Goal: Book appointment/travel/reservation

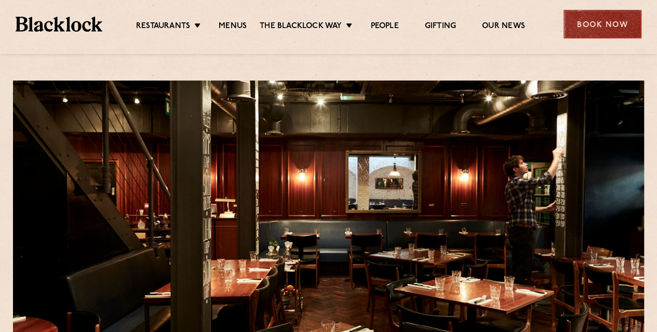
click at [593, 28] on div "Book Now" at bounding box center [603, 24] width 78 height 29
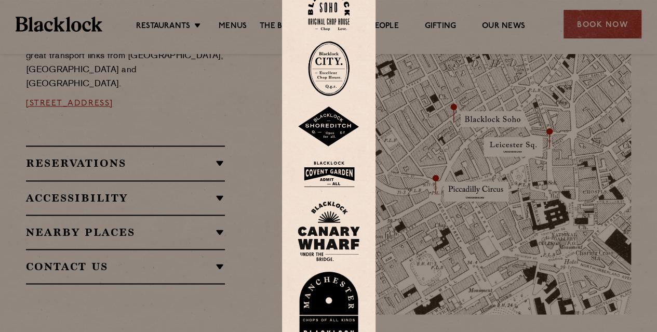
scroll to position [927, 0]
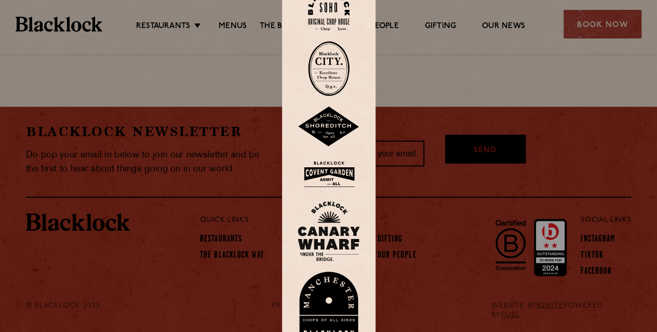
click at [335, 17] on img at bounding box center [329, 10] width 42 height 42
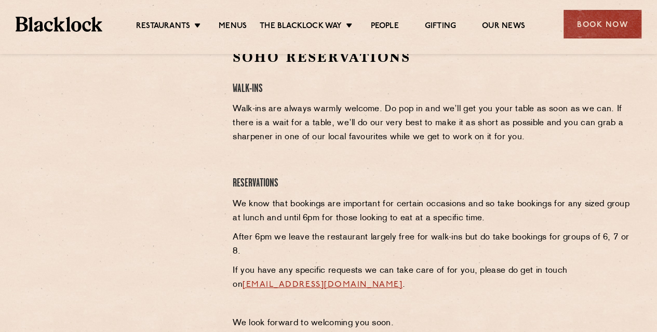
scroll to position [356, 0]
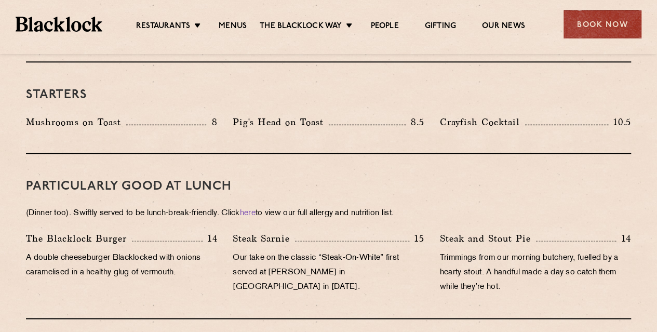
scroll to position [623, 0]
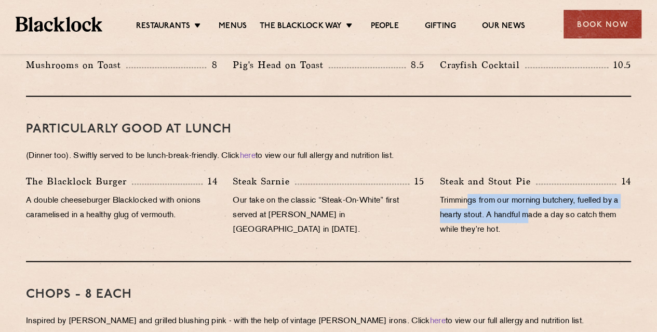
drag, startPoint x: 468, startPoint y: 185, endPoint x: 530, endPoint y: 197, distance: 63.5
click at [530, 197] on p "Trimmings from our morning butchery, fuelled by a hearty stout. A handful made …" at bounding box center [535, 216] width 191 height 44
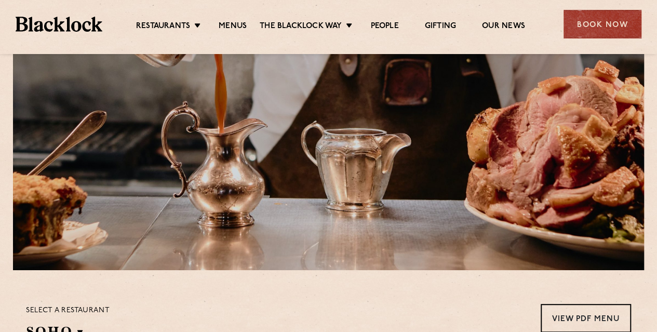
scroll to position [0, 0]
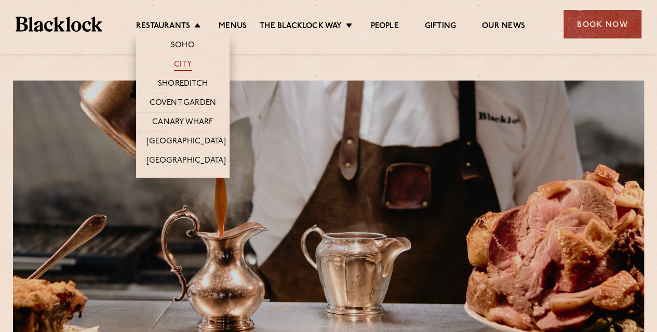
click at [182, 63] on link "City" at bounding box center [183, 65] width 18 height 11
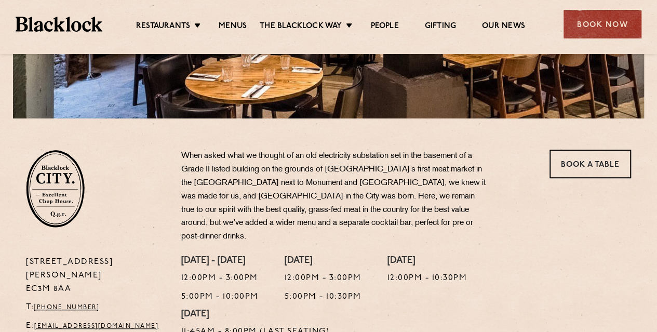
scroll to position [312, 0]
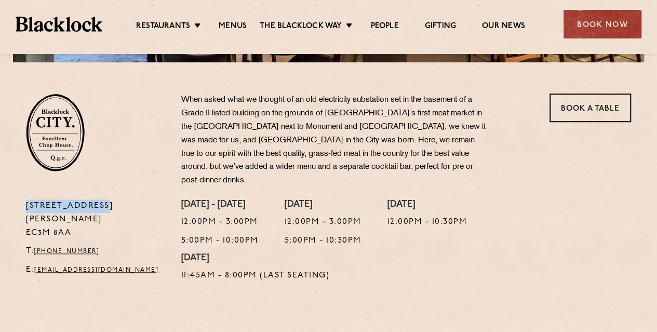
drag, startPoint x: 23, startPoint y: 190, endPoint x: 99, endPoint y: 192, distance: 75.9
click at [99, 199] on div "[STREET_ADDRESS][PERSON_NAME] T: [PHONE_NUMBER] E: [EMAIL_ADDRESS][DOMAIN_NAME]" at bounding box center [95, 243] width 155 height 88
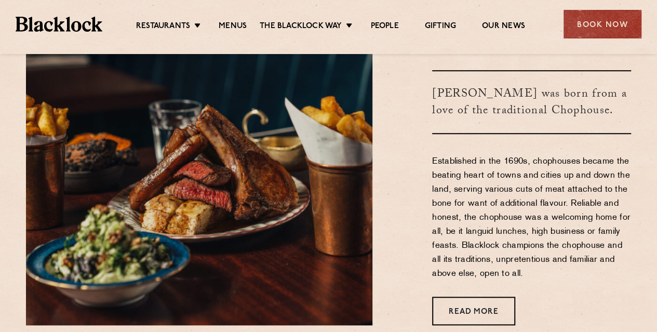
scroll to position [358, 0]
